Goal: Use online tool/utility: Utilize a website feature to perform a specific function

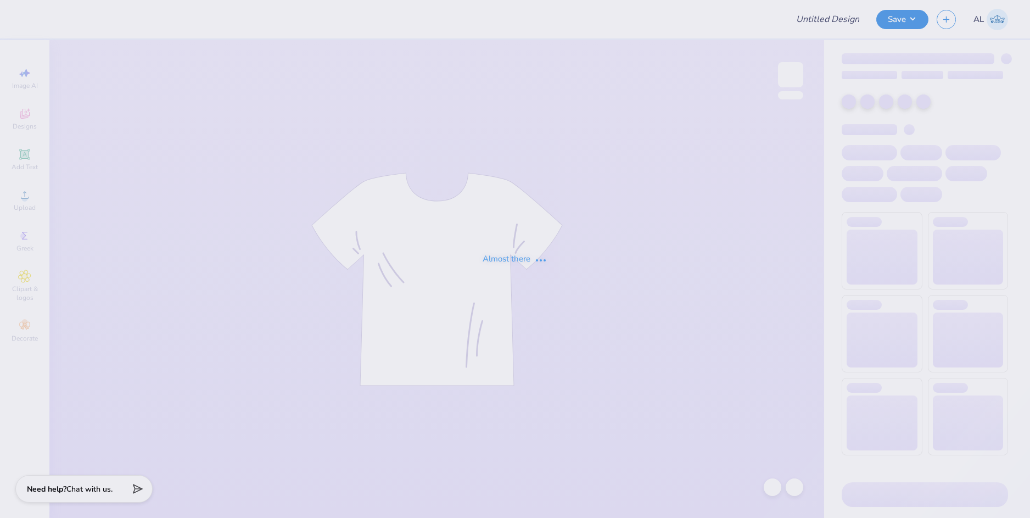
type input "KKG Parent's Weekend"
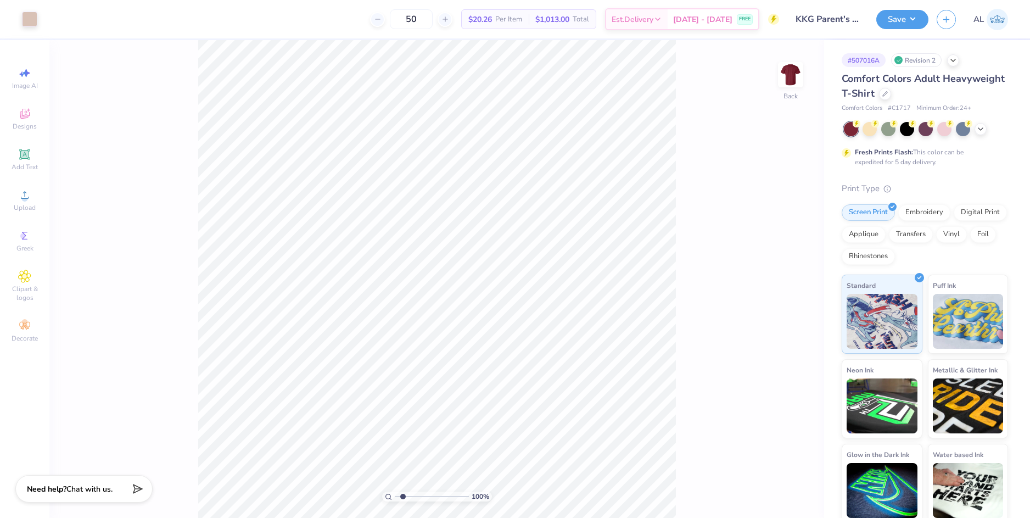
click at [403, 493] on input "range" at bounding box center [432, 496] width 74 height 10
drag, startPoint x: 403, startPoint y: 493, endPoint x: 420, endPoint y: 495, distance: 17.1
click at [420, 495] on input "range" at bounding box center [432, 496] width 74 height 10
drag, startPoint x: 417, startPoint y: 496, endPoint x: 398, endPoint y: 498, distance: 18.9
click at [398, 498] on input "range" at bounding box center [432, 496] width 74 height 10
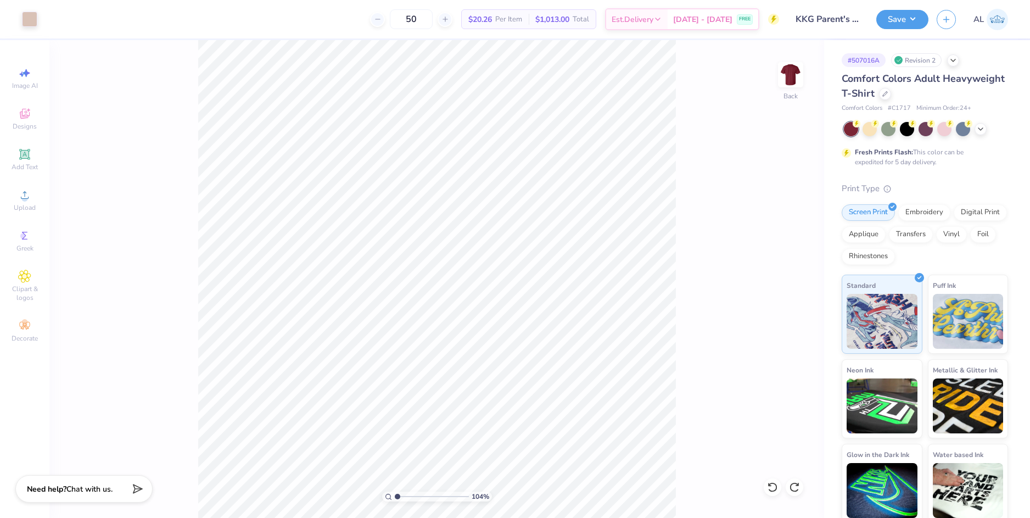
type input "1.04"
click at [397, 494] on input "range" at bounding box center [432, 496] width 74 height 10
click at [532, 327] on li "Download vector" at bounding box center [515, 326] width 86 height 21
click at [32, 197] on div "Upload" at bounding box center [24, 200] width 38 height 32
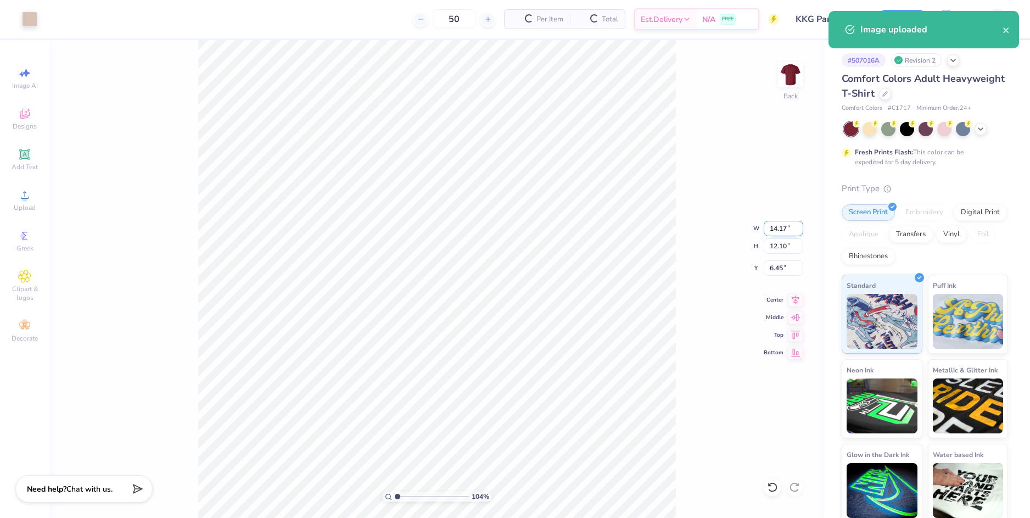
click at [770, 230] on input "14.17" at bounding box center [784, 228] width 40 height 15
click at [774, 265] on input "6.45" at bounding box center [784, 267] width 40 height 15
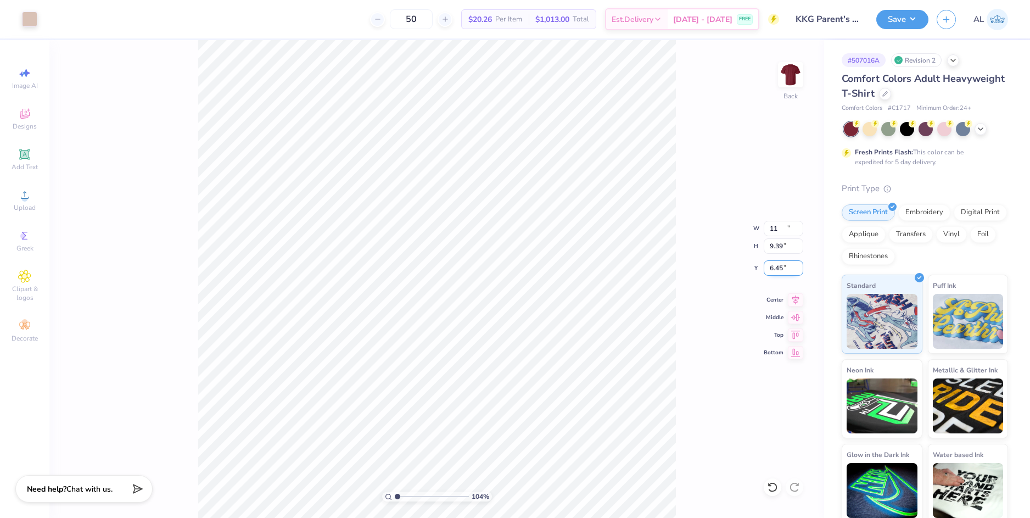
type input "11.00"
type input "9.39"
click at [775, 267] on input "7.80" at bounding box center [784, 267] width 40 height 15
click at [779, 244] on input "9.39" at bounding box center [784, 245] width 40 height 15
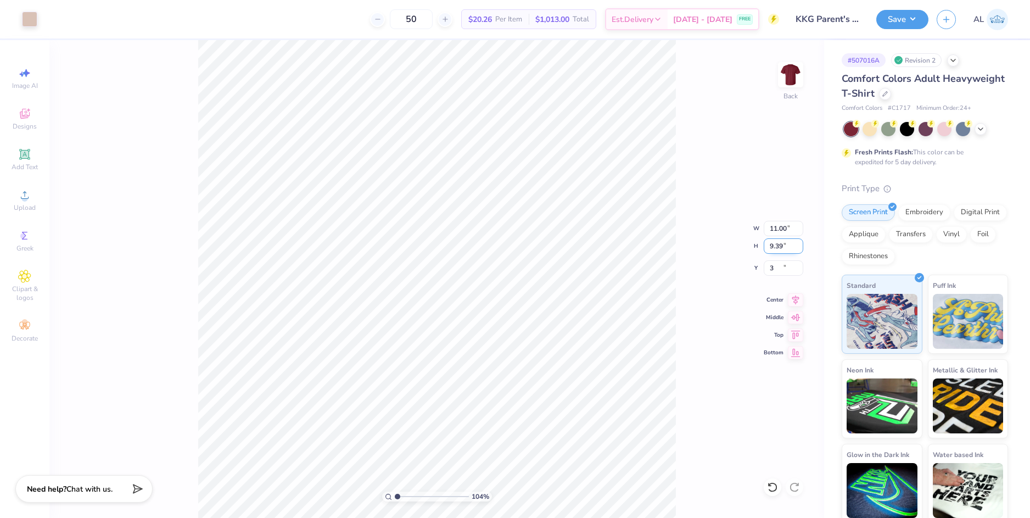
type input "3.00"
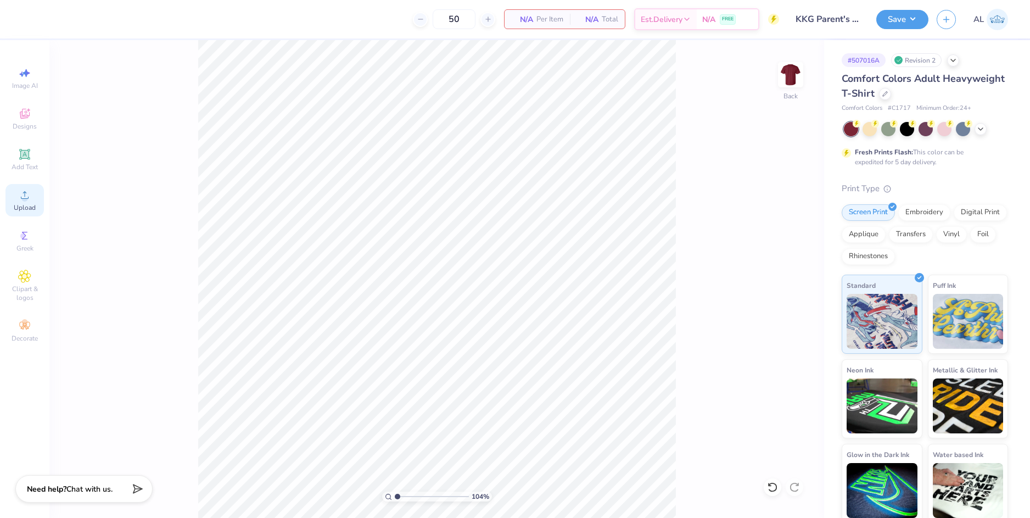
click at [29, 190] on icon at bounding box center [24, 194] width 13 height 13
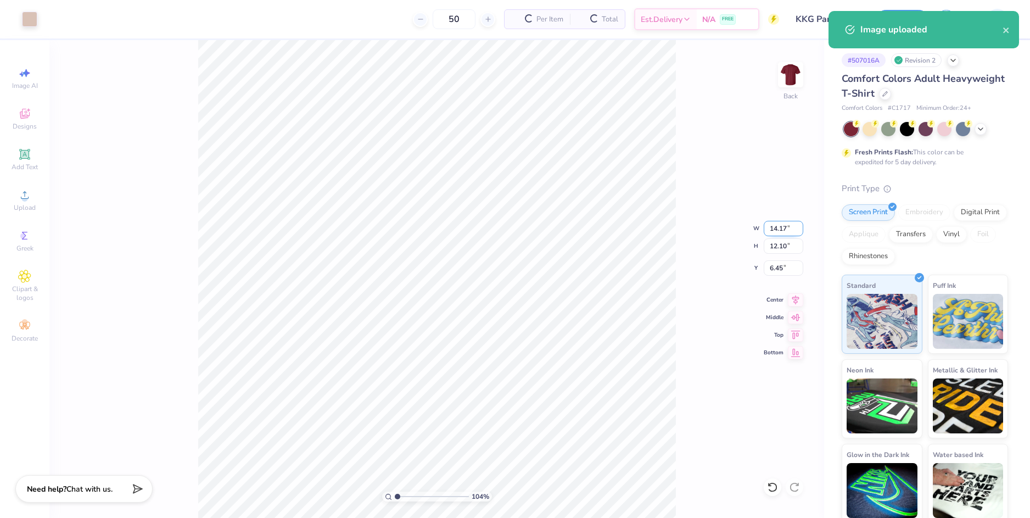
click at [778, 230] on input "14.17" at bounding box center [784, 228] width 40 height 15
click at [777, 268] on input "6.45" at bounding box center [784, 267] width 40 height 15
type input "11.00"
type input "9.39"
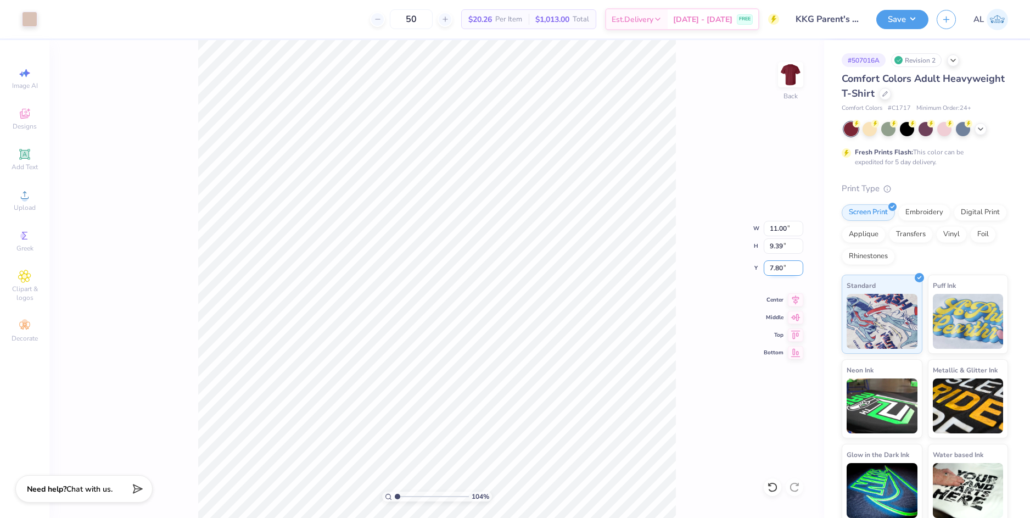
click at [777, 268] on input "7.80" at bounding box center [784, 267] width 40 height 15
click at [778, 242] on input "9.39" at bounding box center [784, 245] width 40 height 15
type input "3.00"
click at [690, 271] on div "104 % Back W 11.00 11.00 " H 9.39 9.39 " Y 3.00 3.00 " Center Middle Top Bottom" at bounding box center [436, 279] width 775 height 478
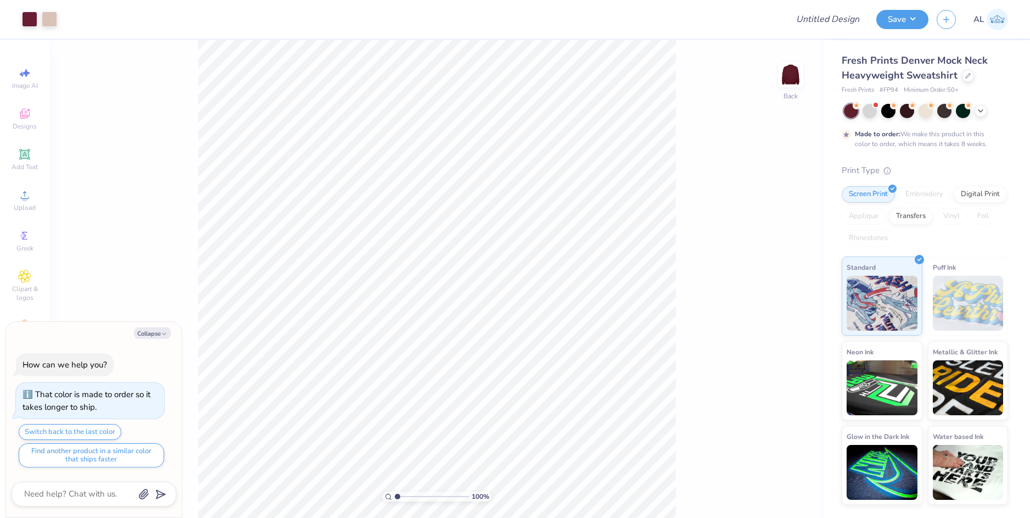
type textarea "x"
drag, startPoint x: 396, startPoint y: 494, endPoint x: 409, endPoint y: 496, distance: 13.4
type input "2.6"
click at [409, 496] on input "range" at bounding box center [432, 496] width 74 height 10
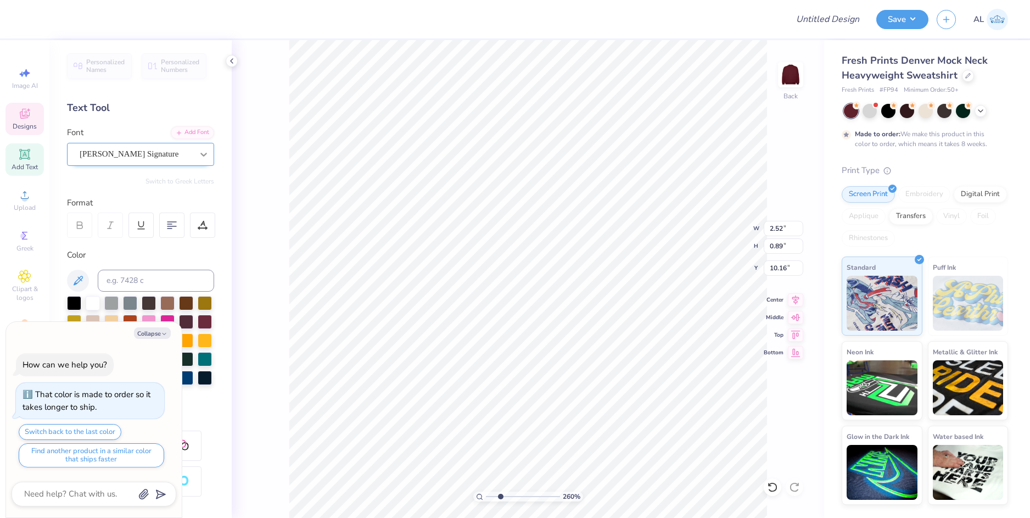
click at [198, 150] on icon at bounding box center [203, 154] width 11 height 11
type textarea "x"
type input "1"
click at [486, 497] on input "range" at bounding box center [523, 496] width 74 height 10
type textarea "x"
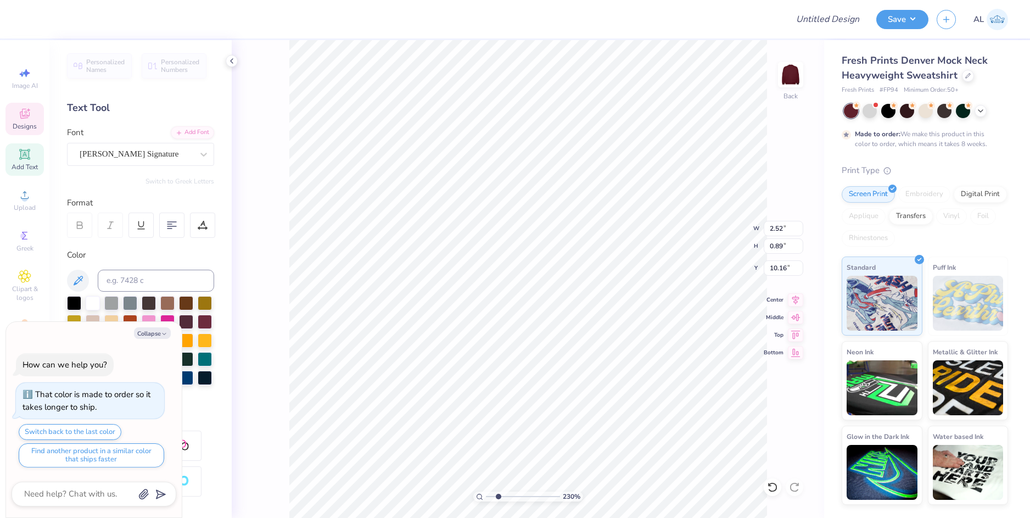
drag, startPoint x: 487, startPoint y: 498, endPoint x: 498, endPoint y: 498, distance: 10.4
type input "2.3"
click at [498, 498] on input "range" at bounding box center [523, 496] width 74 height 10
type textarea "x"
